Goal: Task Accomplishment & Management: Manage account settings

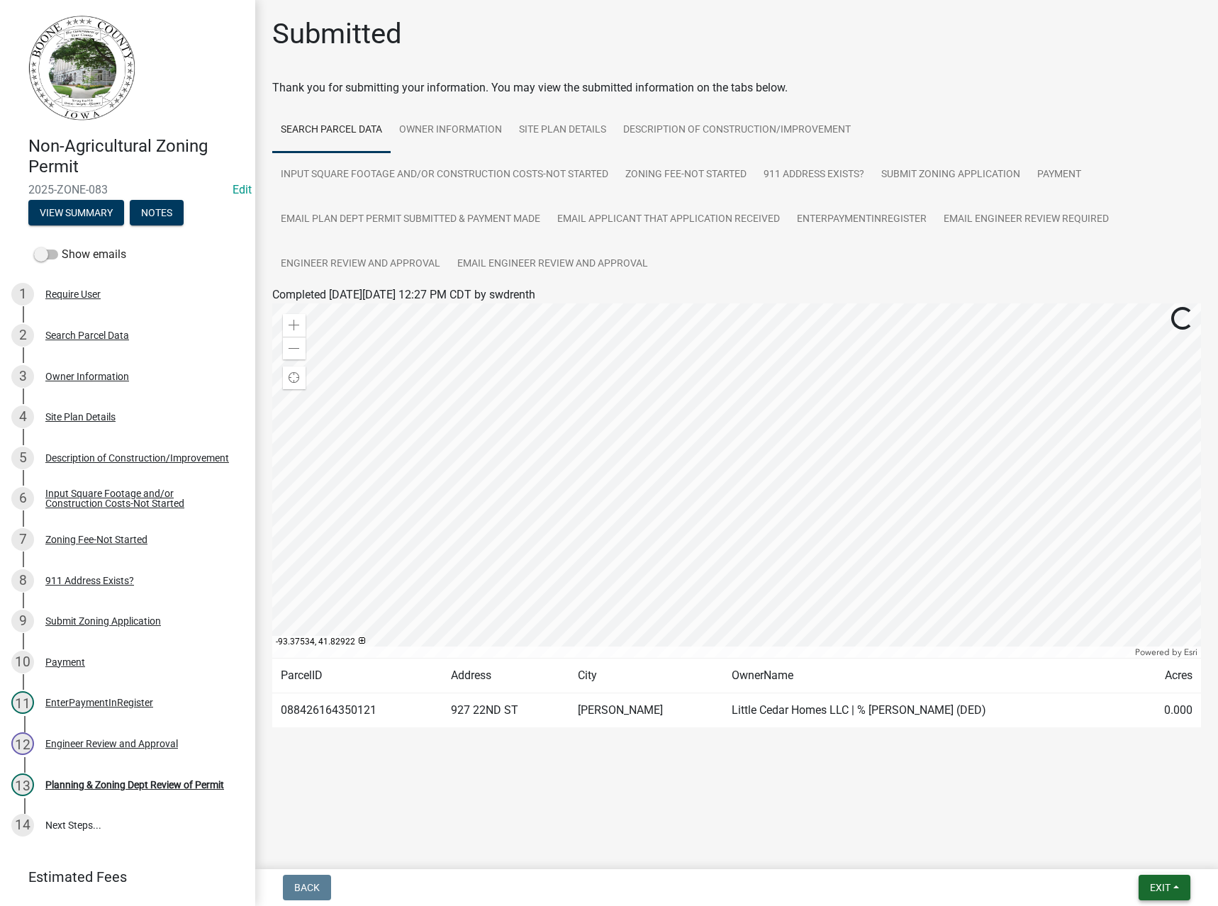
click at [1154, 886] on span "Exit" at bounding box center [1160, 887] width 21 height 11
click at [1121, 862] on button "Save & Exit" at bounding box center [1133, 851] width 113 height 34
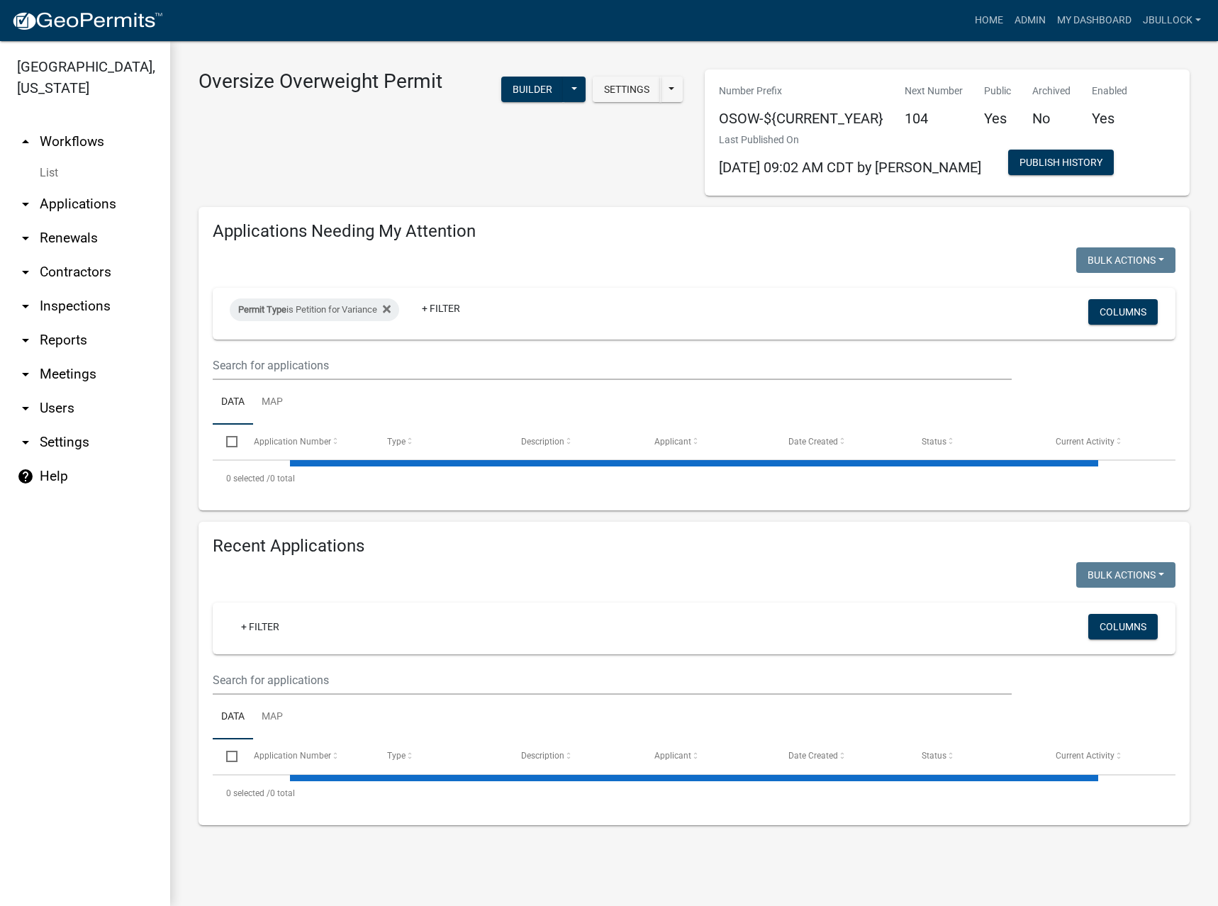
select select "3: 100"
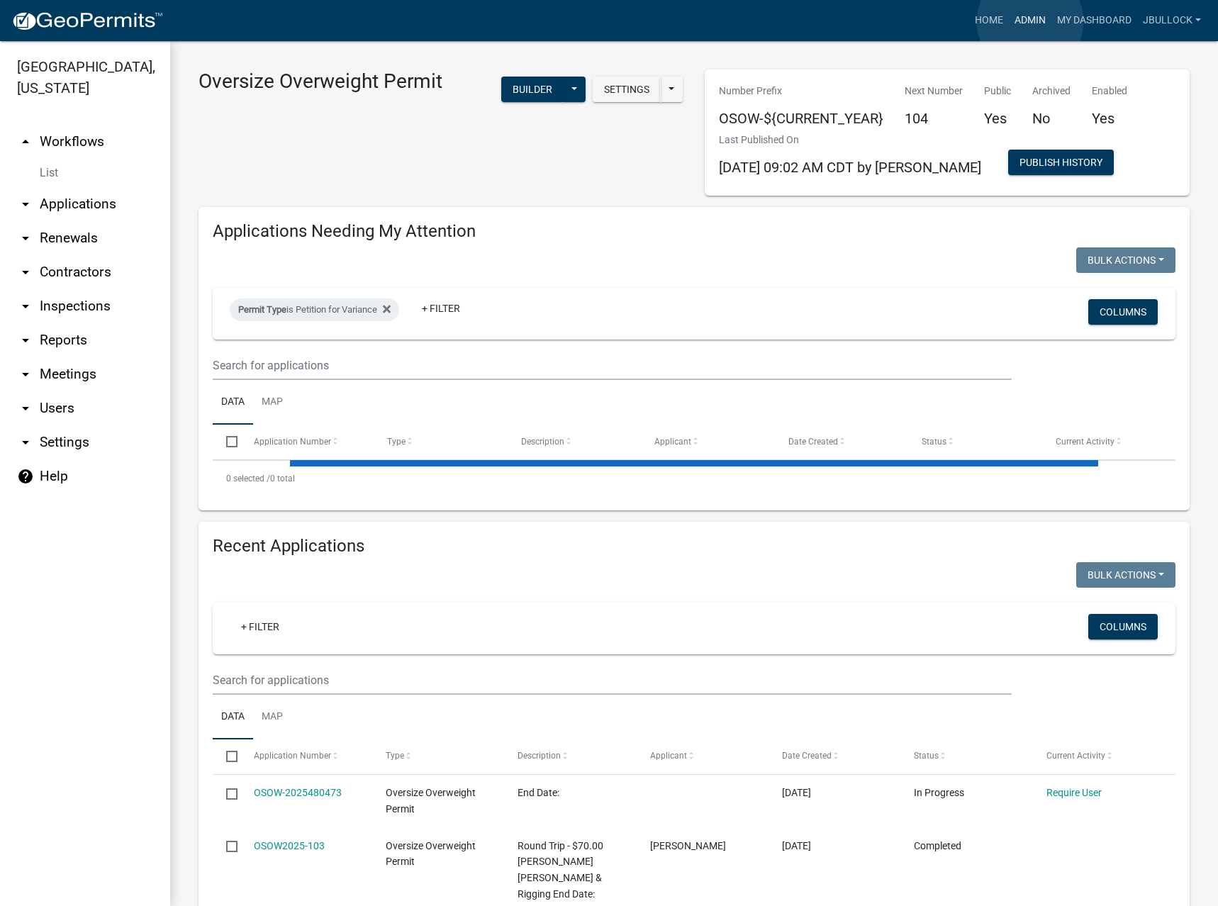
click at [1030, 21] on link "Admin" at bounding box center [1030, 20] width 43 height 27
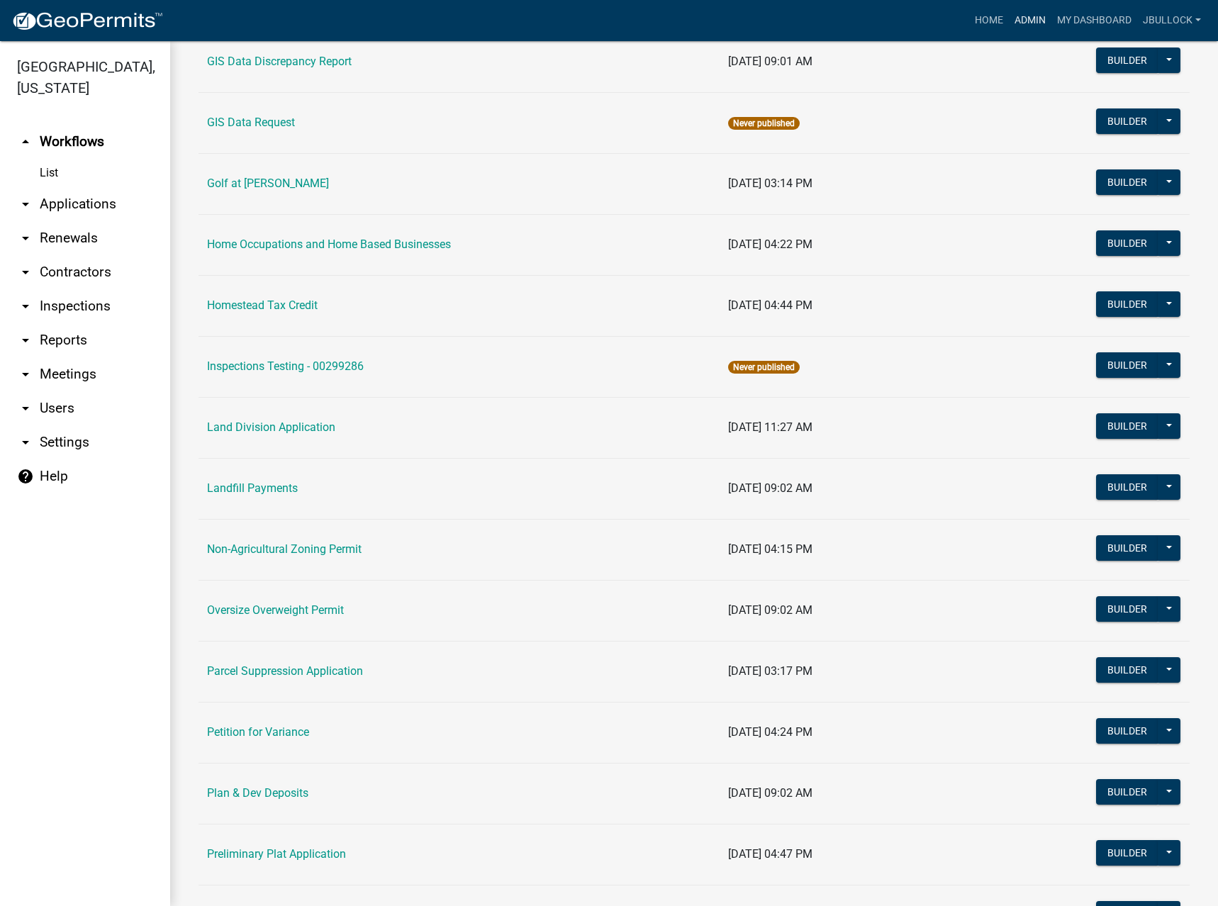
scroll to position [956, 0]
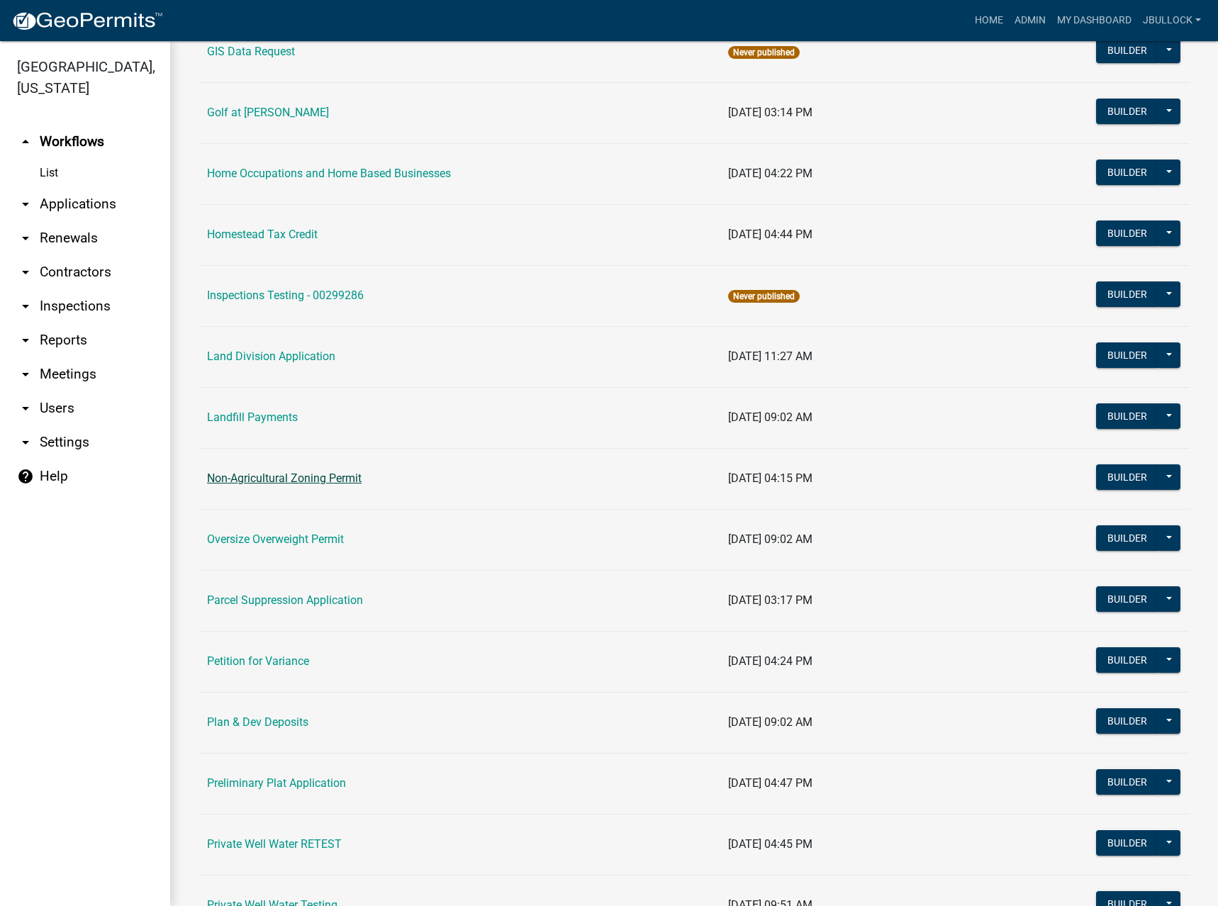
click at [260, 479] on link "Non-Agricultural Zoning Permit" at bounding box center [284, 478] width 155 height 13
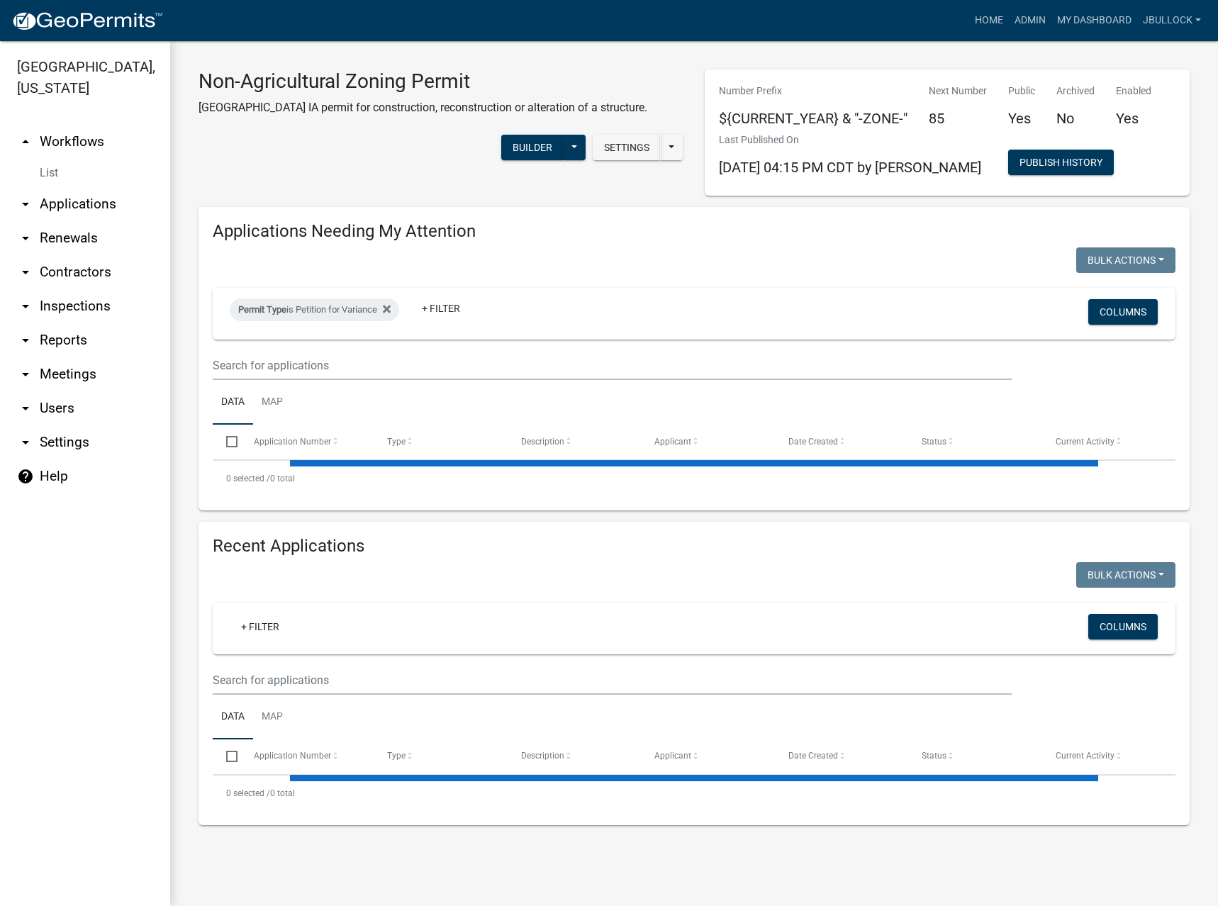
select select "3: 100"
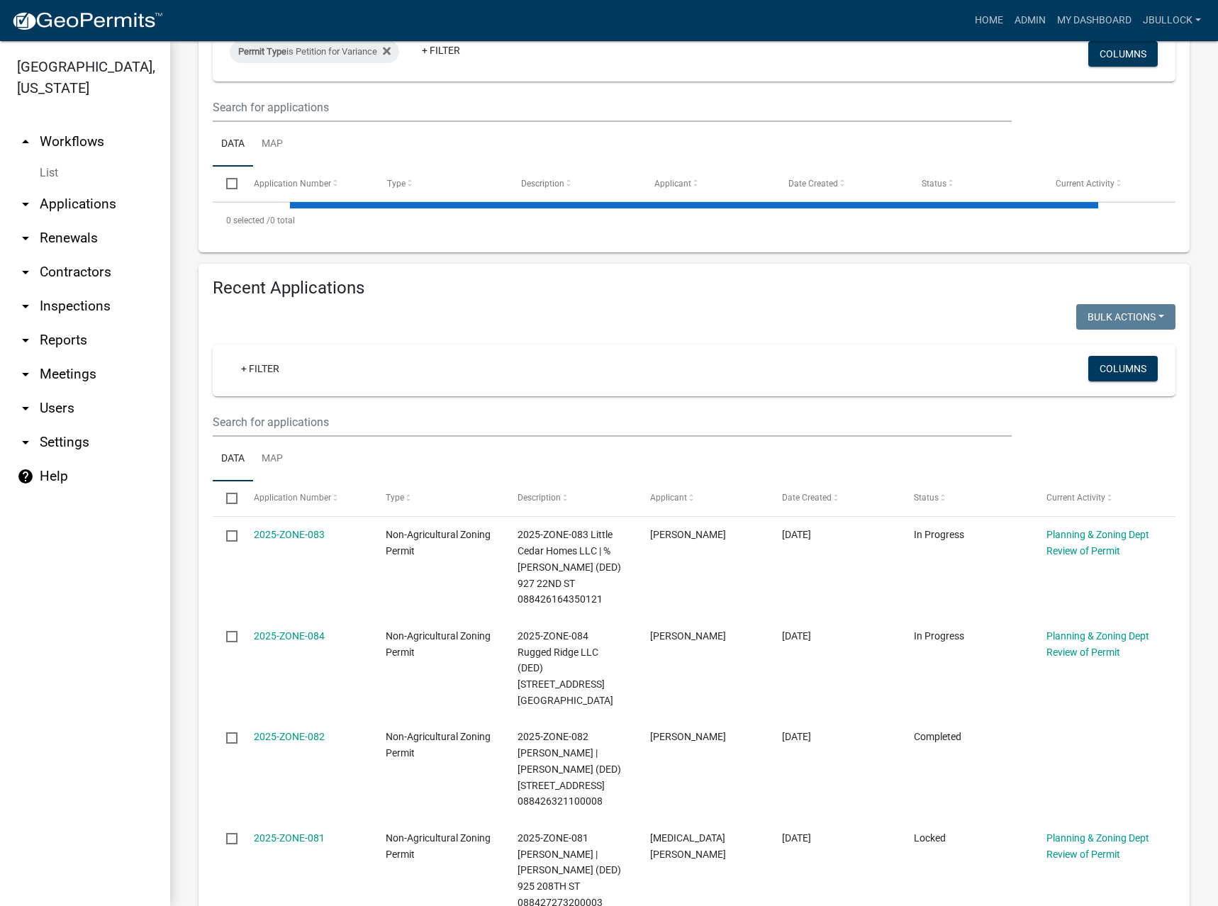
scroll to position [284, 0]
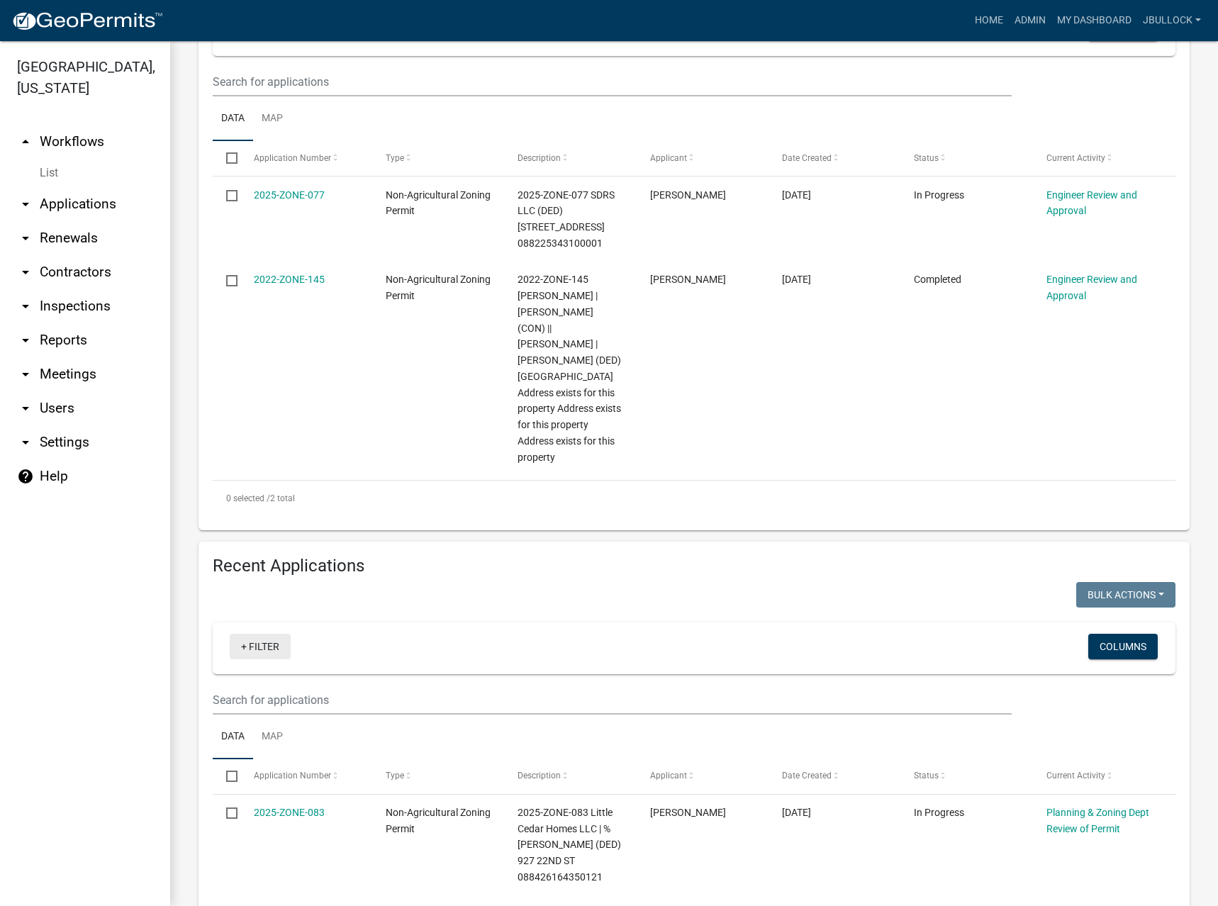
click at [243, 343] on datatable-body-cell "2022-ZONE-145" at bounding box center [306, 369] width 132 height 214
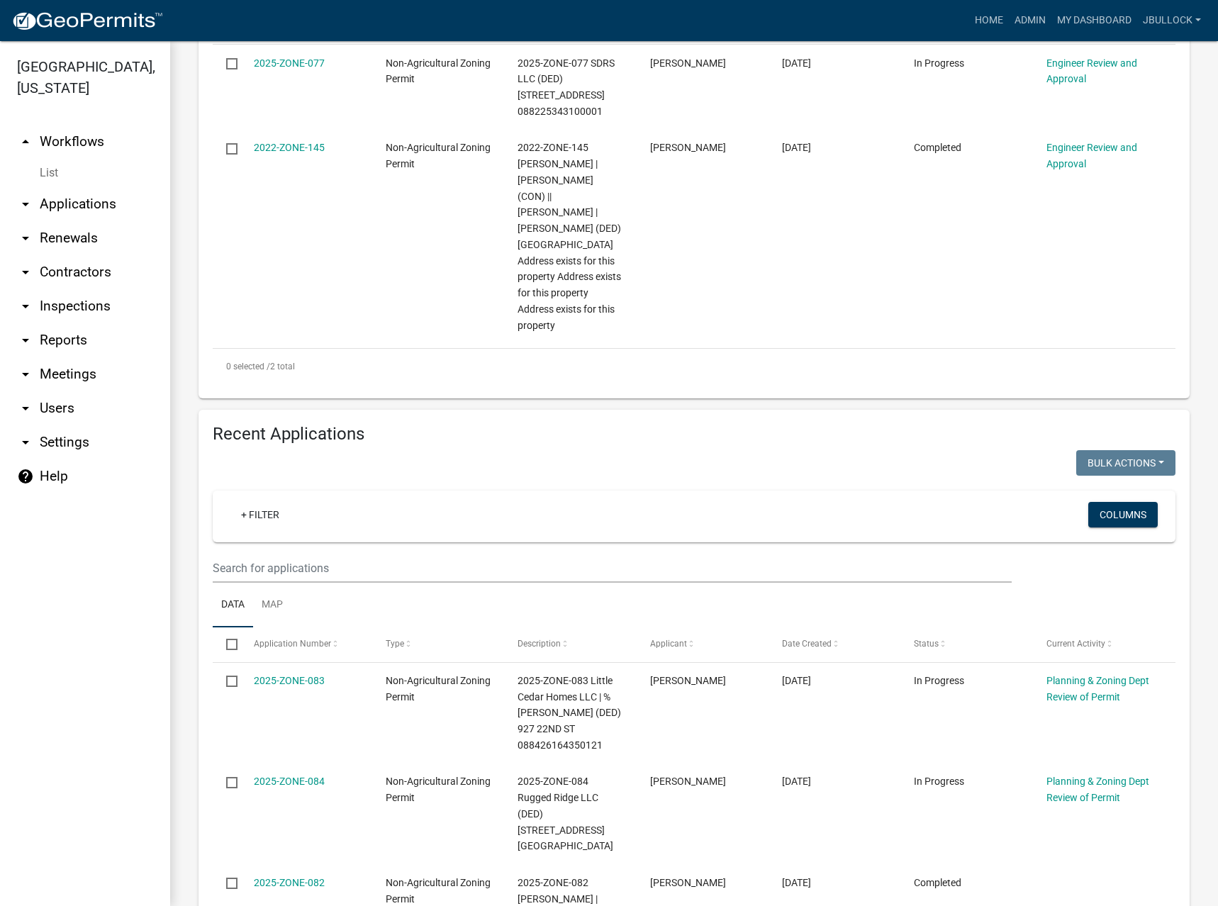
scroll to position [425, 0]
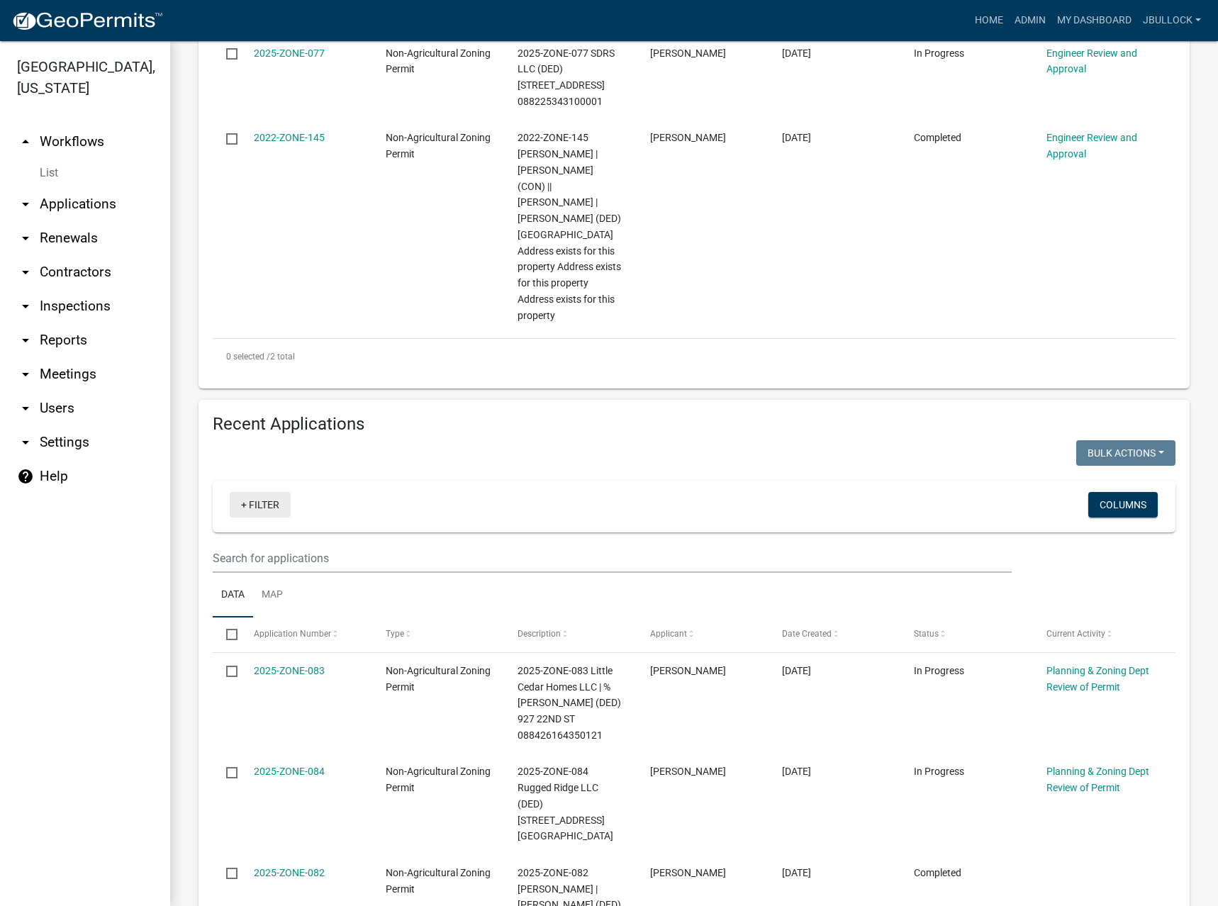
click at [238, 492] on link "+ Filter" at bounding box center [260, 505] width 61 height 26
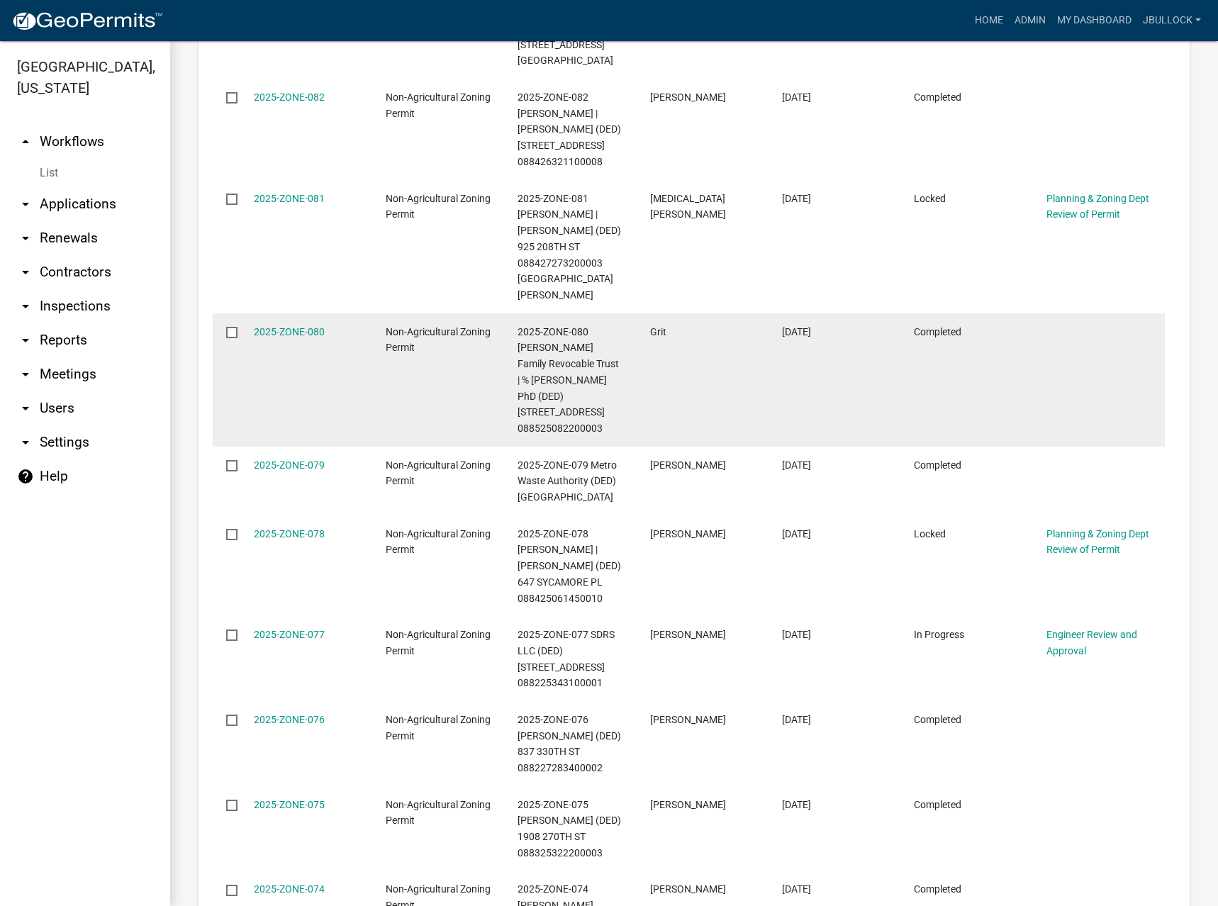
scroll to position [1206, 0]
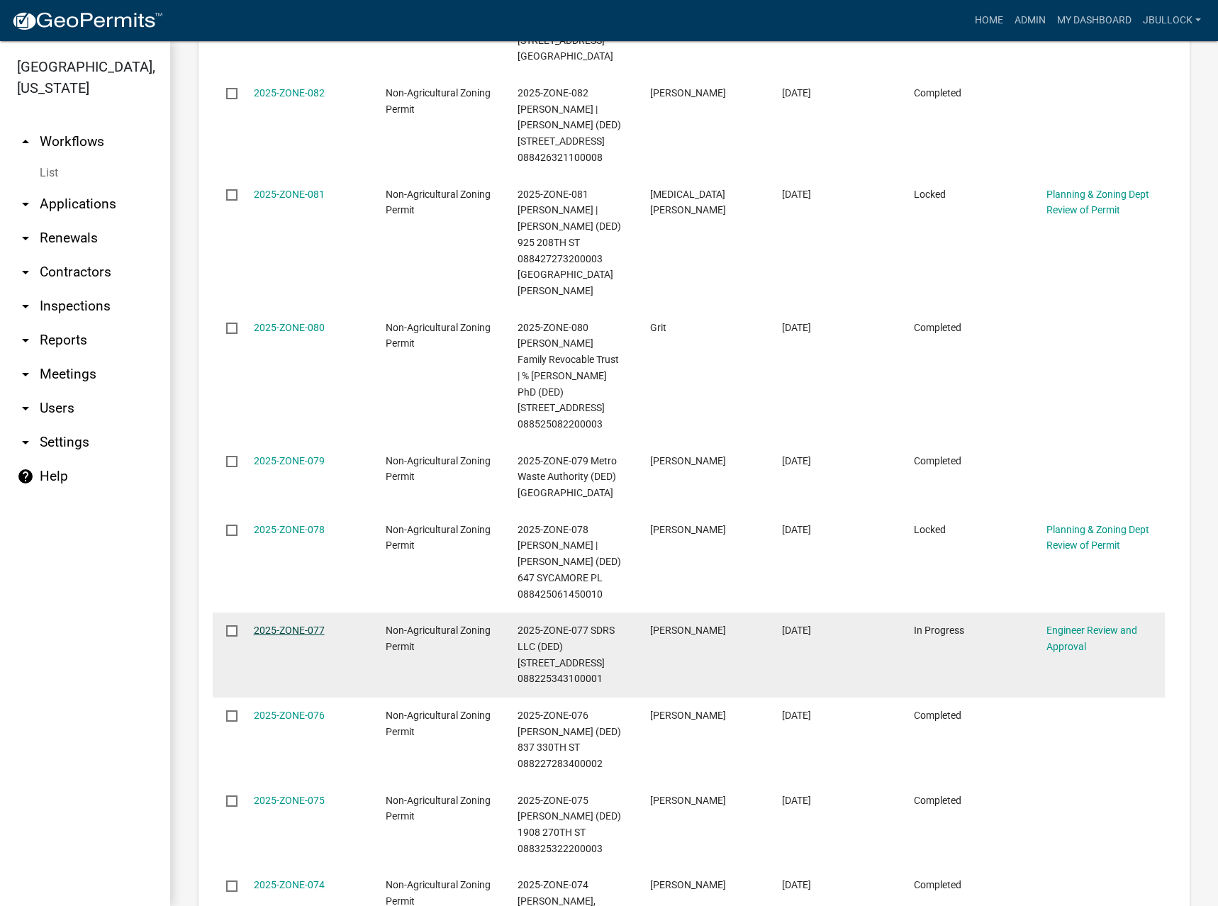
click at [272, 625] on link "2025-ZONE-077" at bounding box center [289, 630] width 71 height 11
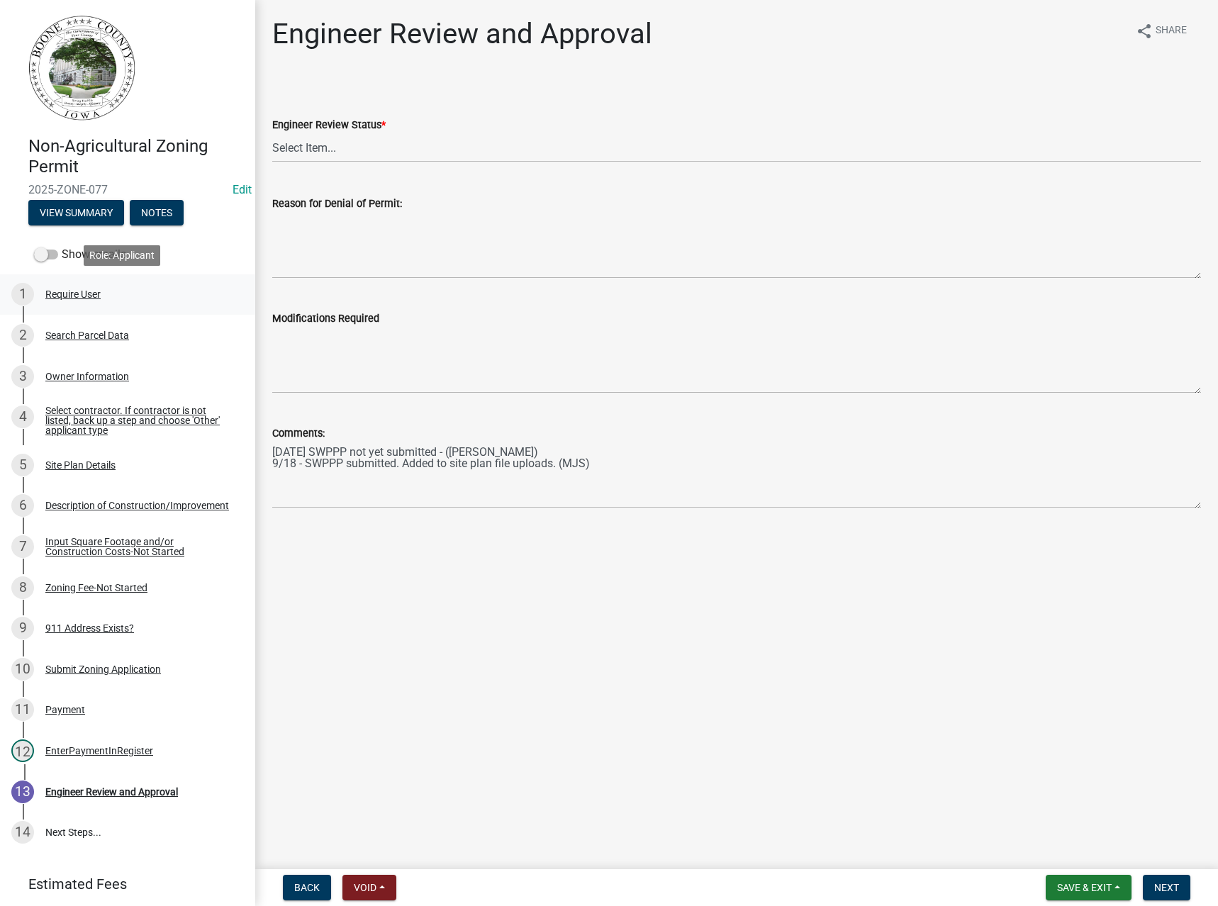
click at [80, 294] on div "Require User" at bounding box center [72, 294] width 55 height 10
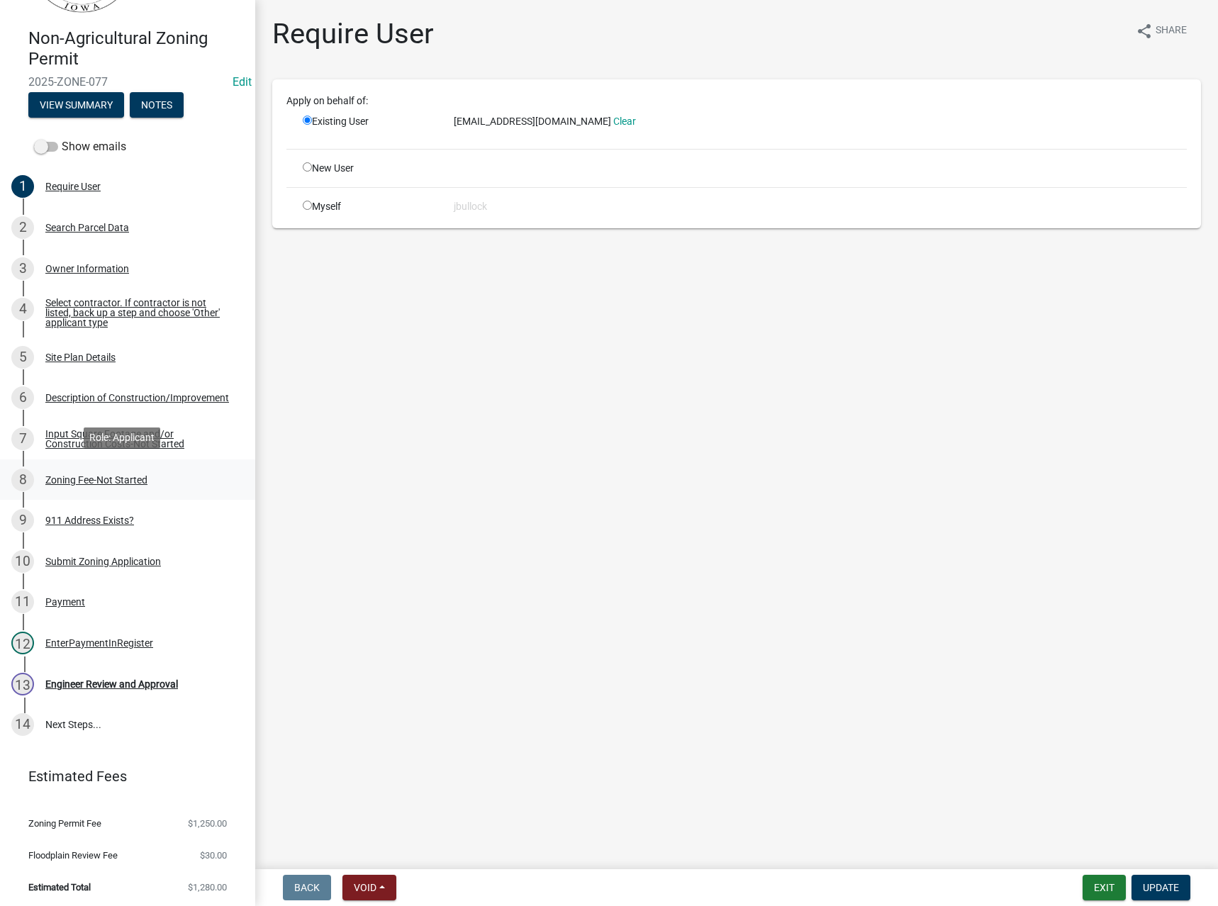
scroll to position [111, 0]
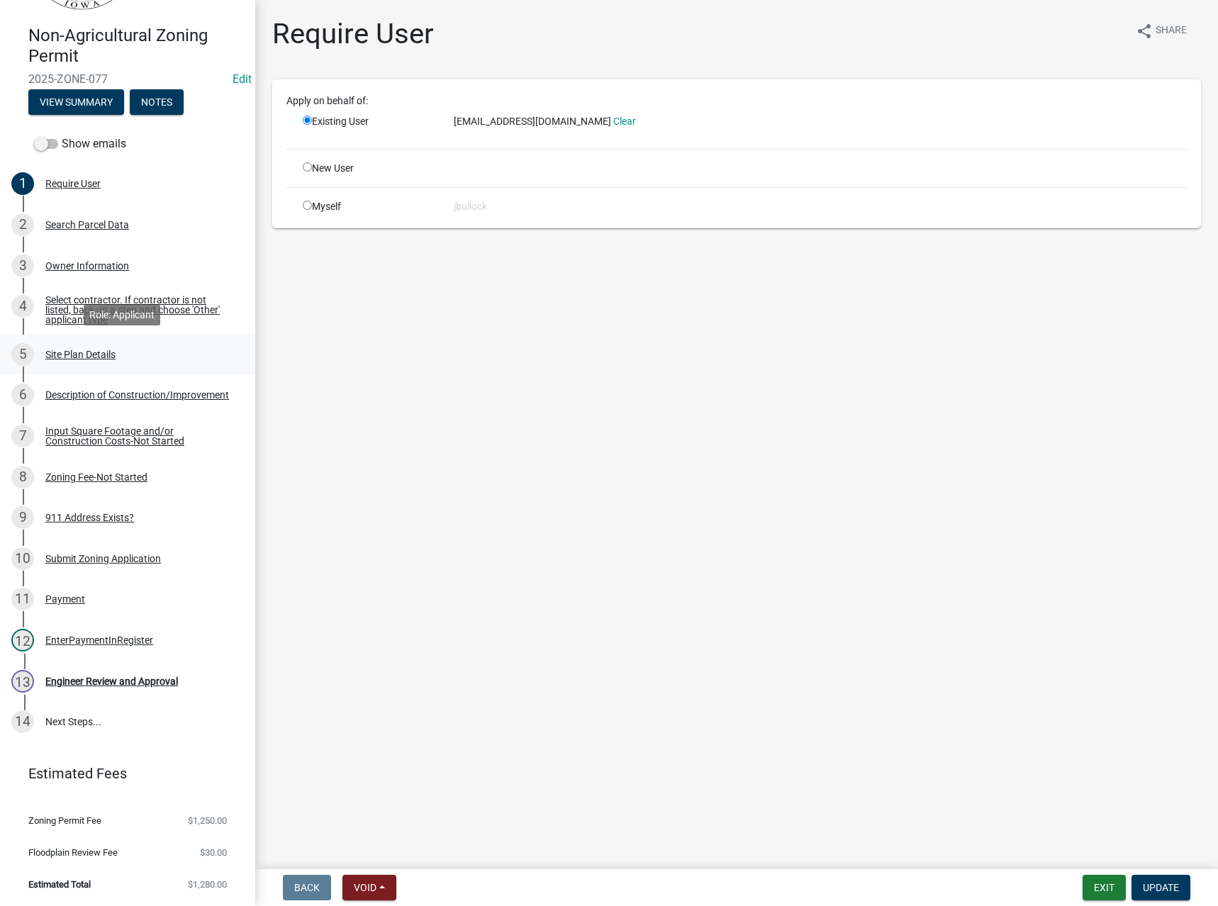
click at [92, 356] on div "Site Plan Details" at bounding box center [80, 355] width 70 height 10
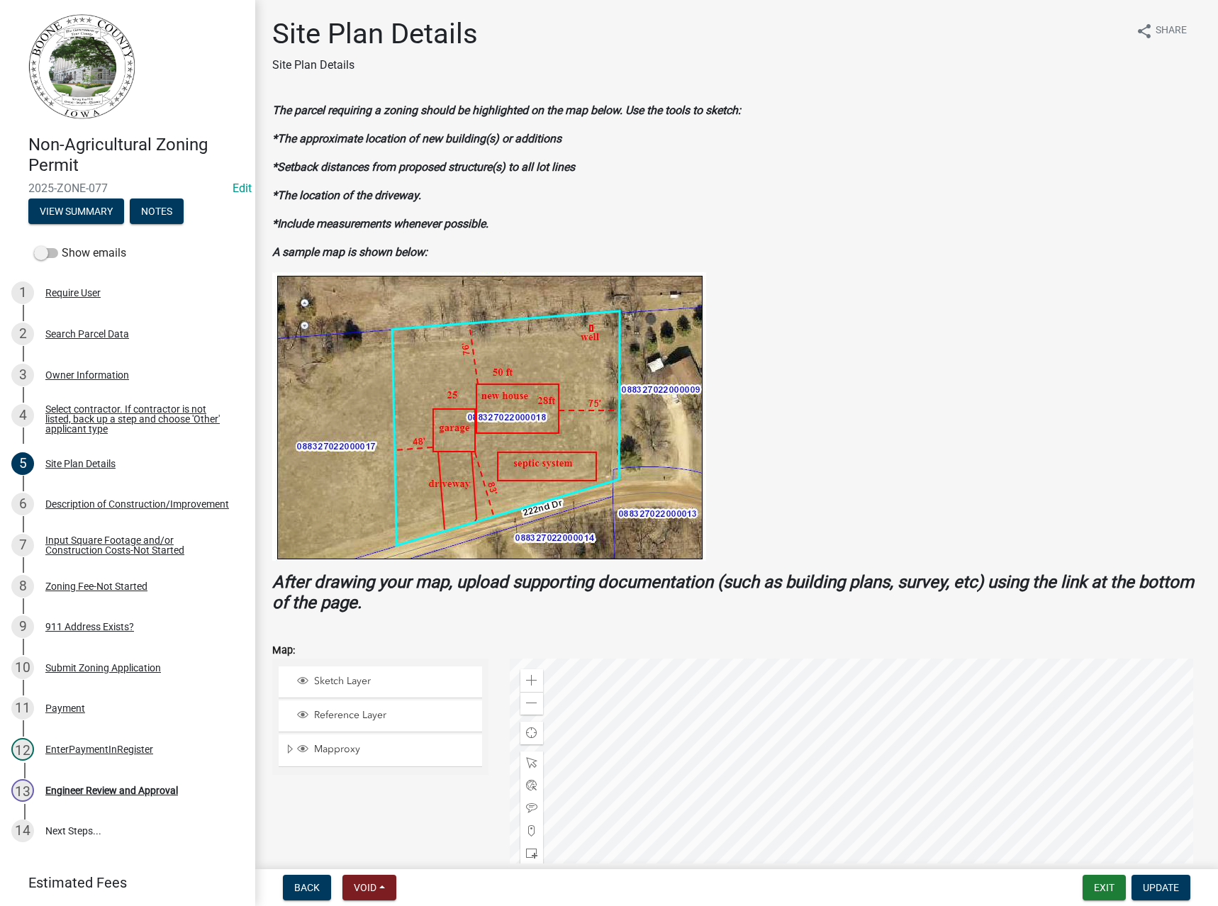
scroll to position [0, 0]
